Goal: Information Seeking & Learning: Learn about a topic

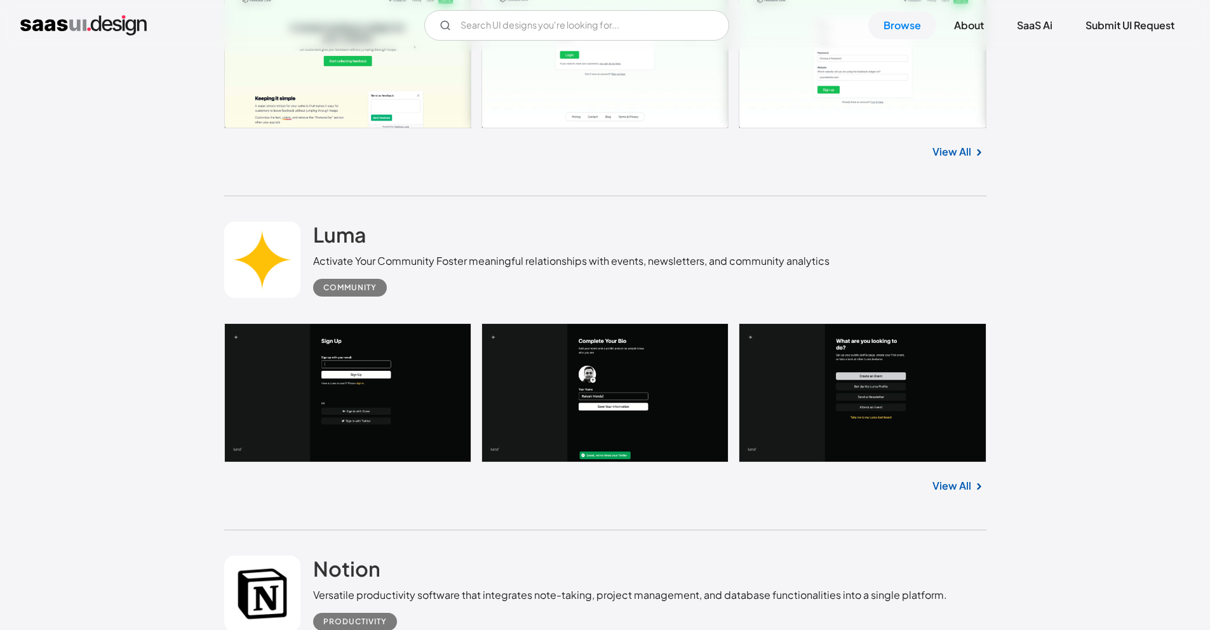
scroll to position [12679, 0]
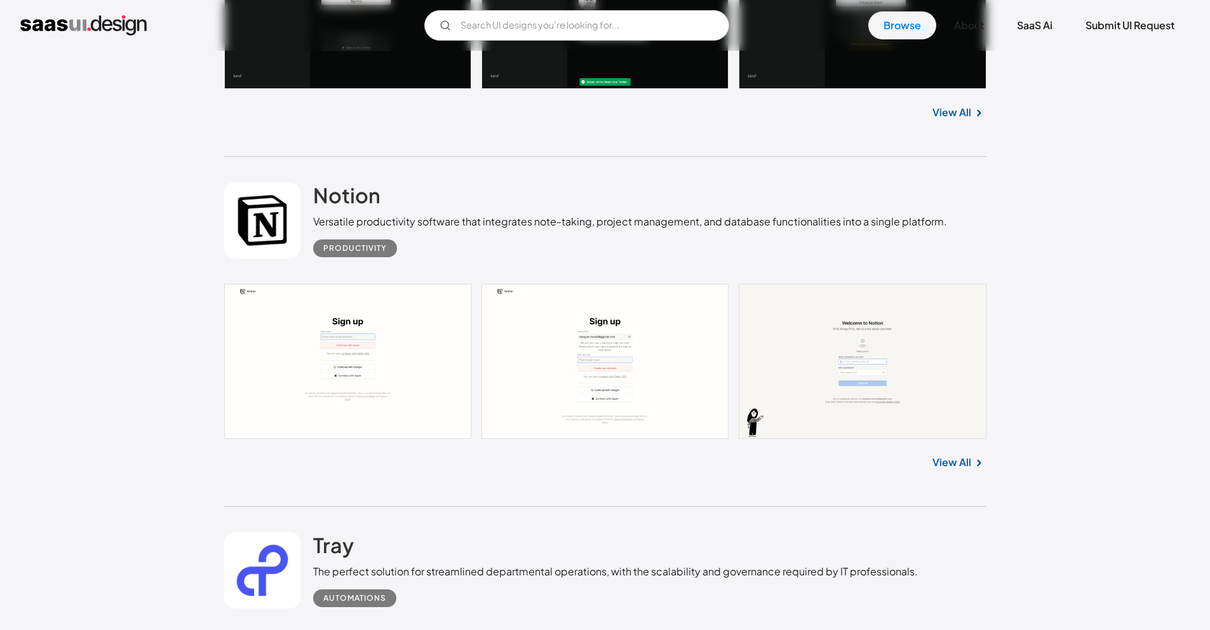
click at [279, 217] on link at bounding box center [262, 220] width 76 height 76
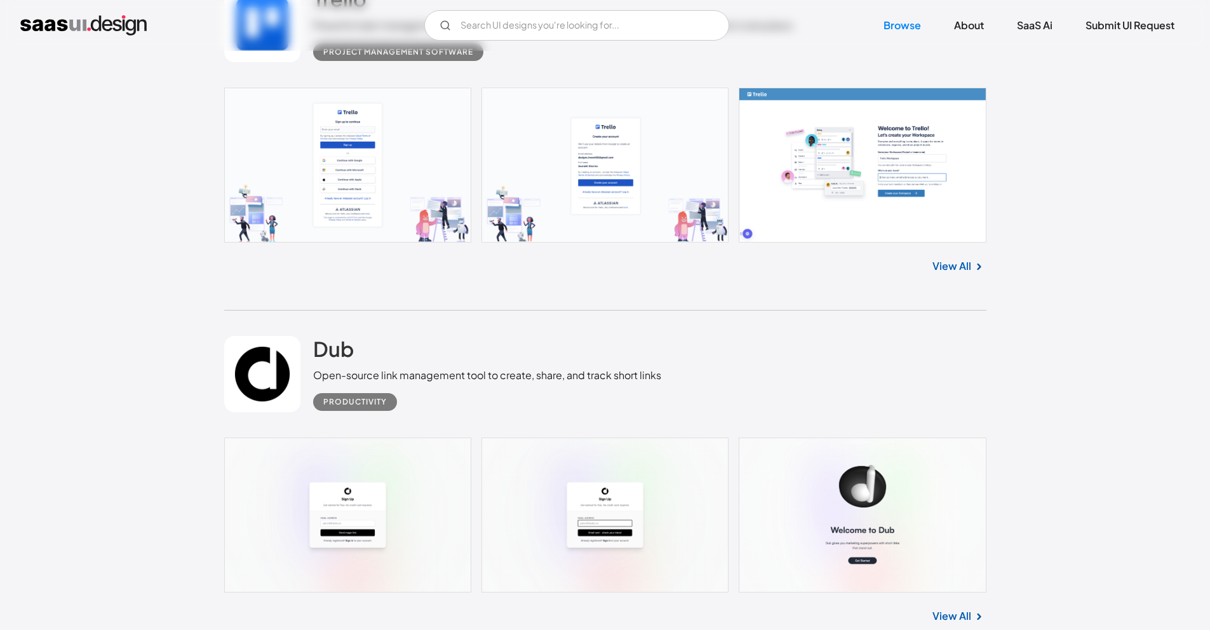
scroll to position [20575, 0]
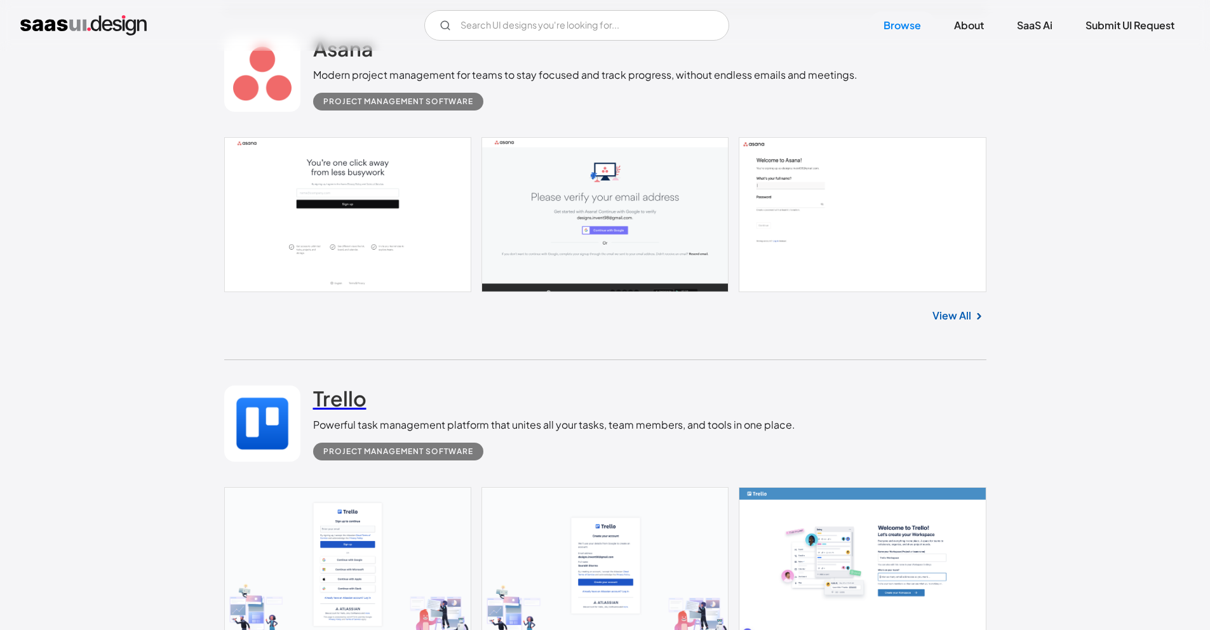
click at [350, 390] on h2 "Trello" at bounding box center [339, 397] width 53 height 25
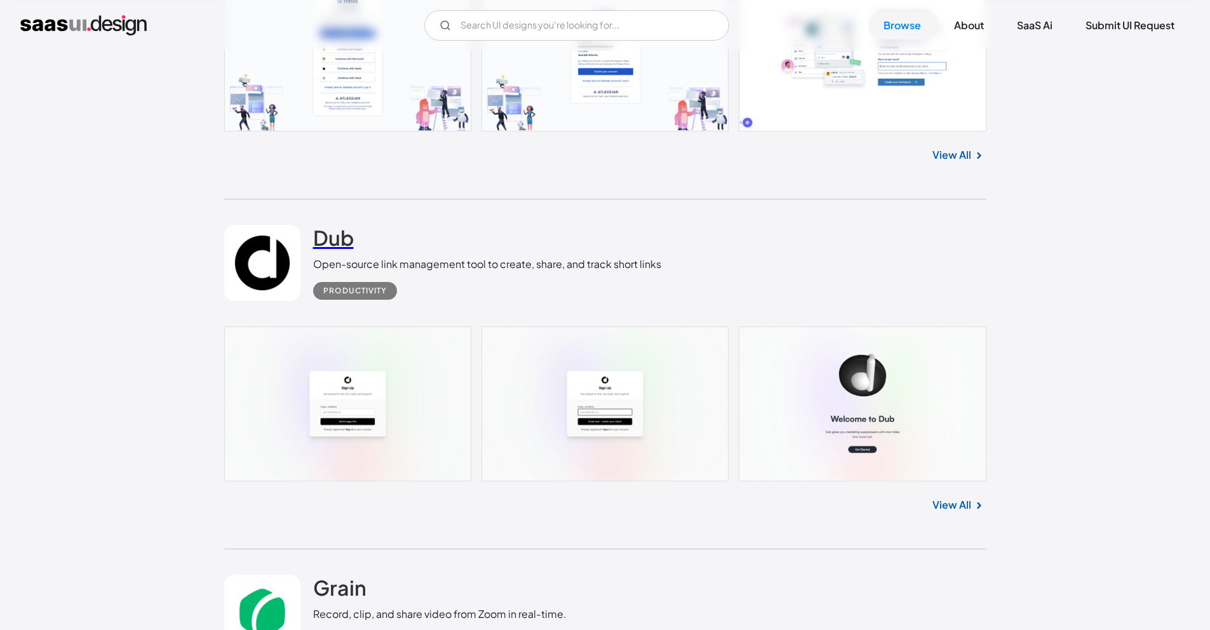
click at [332, 244] on h2 "Dub" at bounding box center [333, 237] width 41 height 25
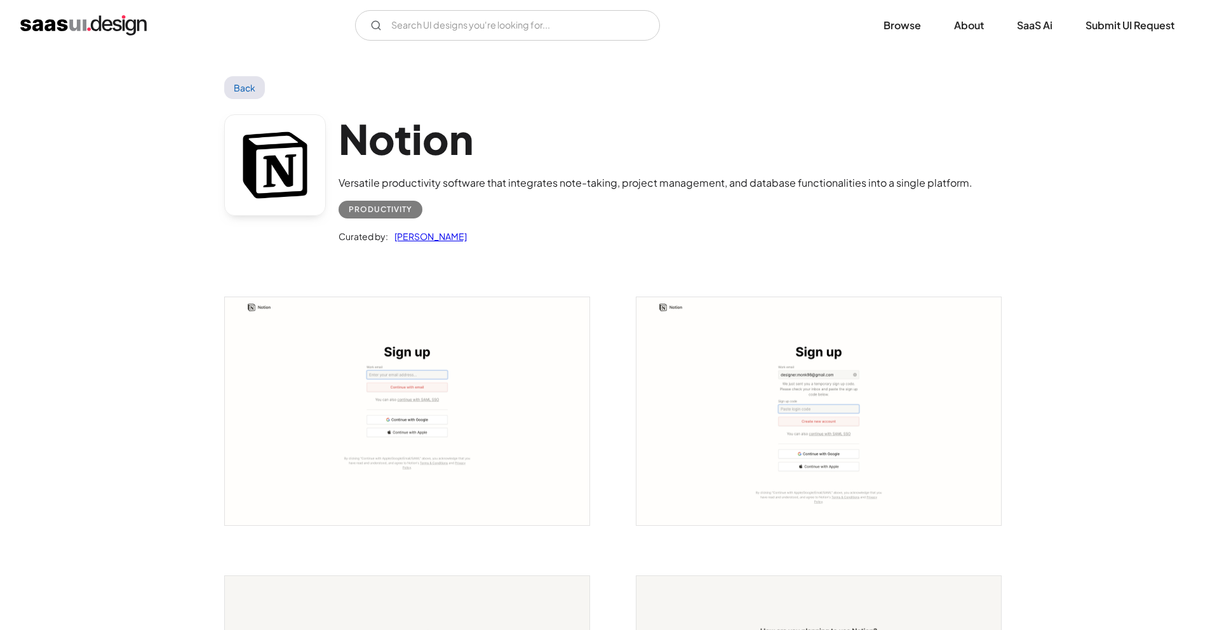
click at [295, 168] on link at bounding box center [275, 165] width 102 height 102
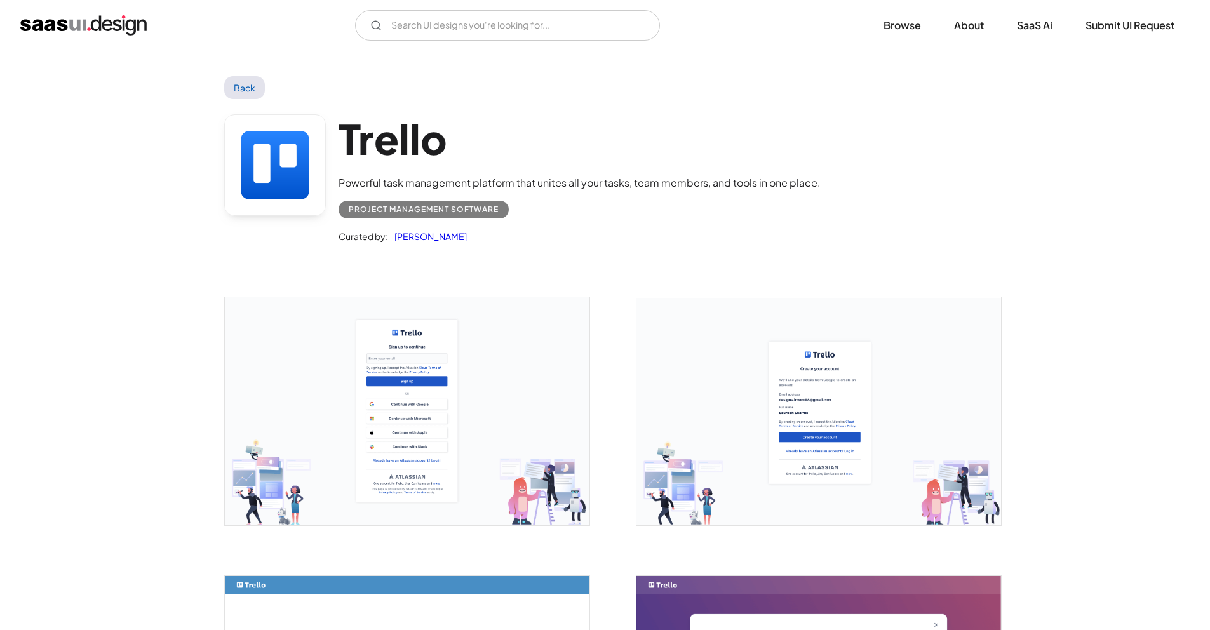
click at [400, 155] on h1 "Trello" at bounding box center [579, 138] width 482 height 49
click at [275, 159] on link at bounding box center [275, 165] width 102 height 102
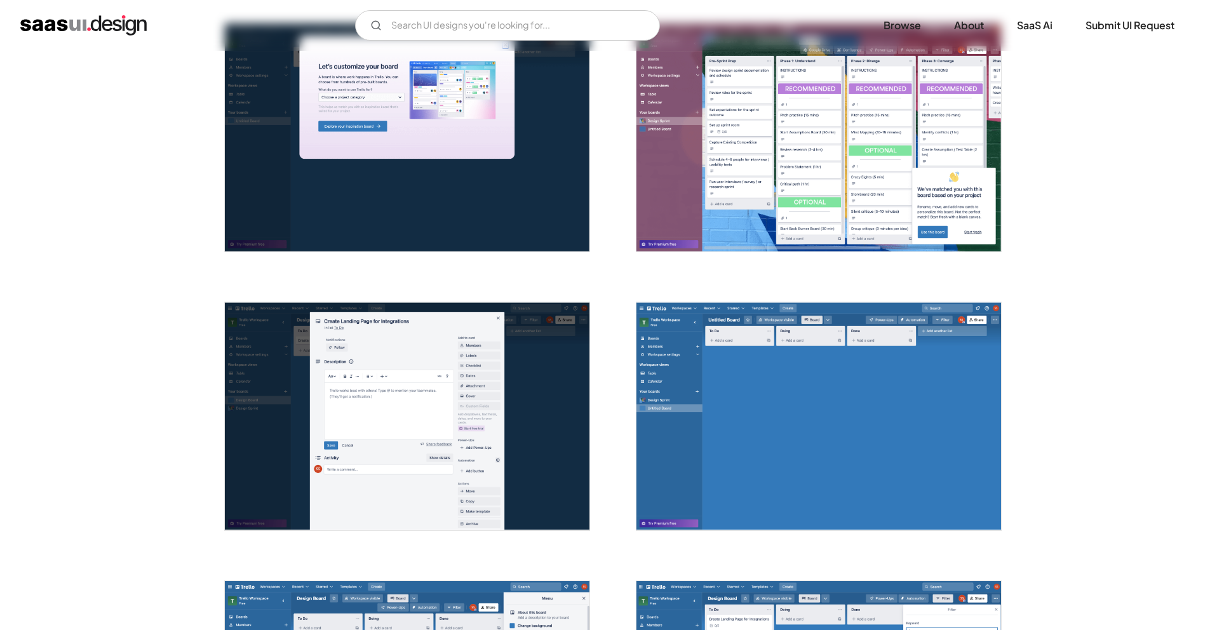
scroll to position [1231, 0]
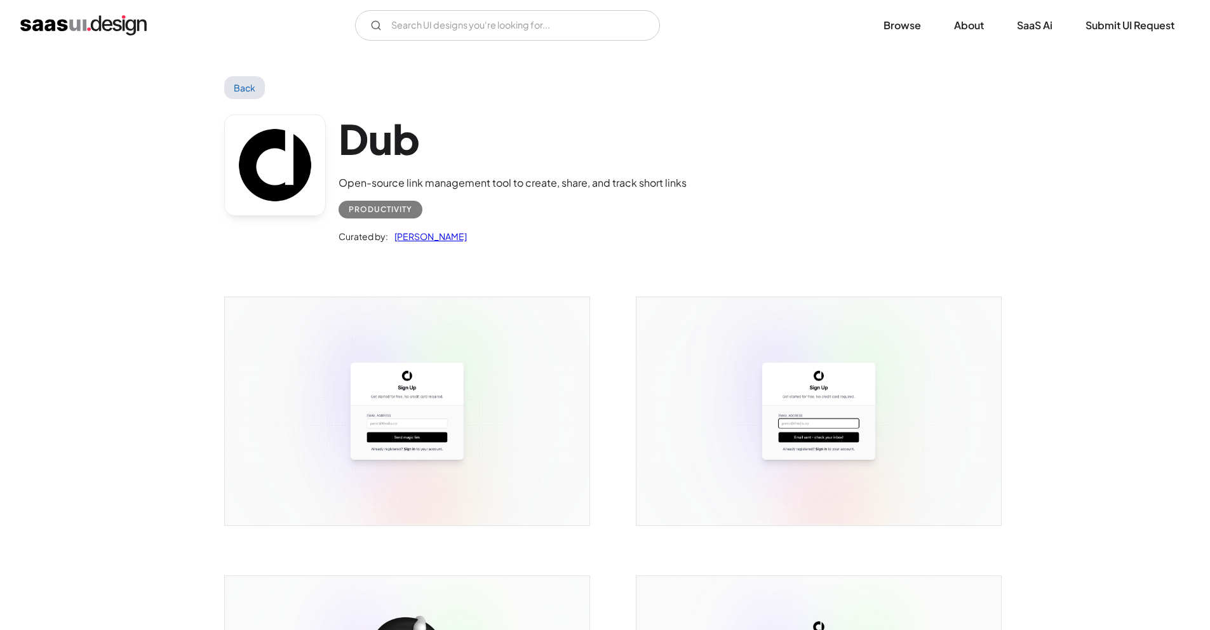
click at [303, 165] on link at bounding box center [275, 165] width 102 height 102
